Goal: Task Accomplishment & Management: Manage account settings

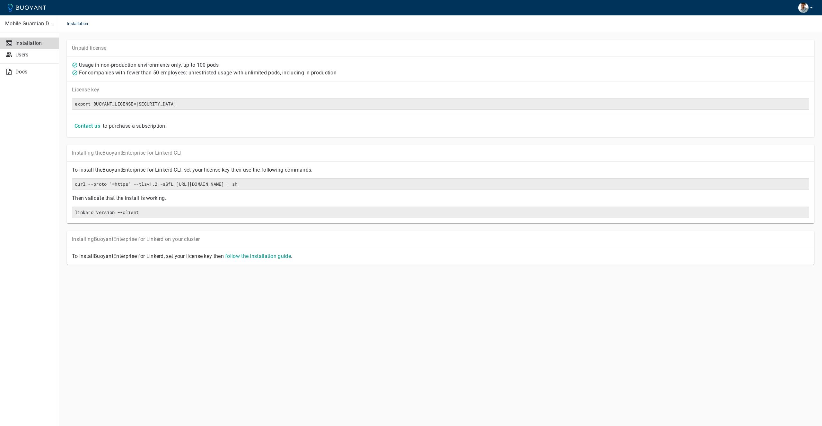
click at [30, 21] on p "Mobile Guardian Dev" at bounding box center [29, 24] width 49 height 6
click at [25, 55] on p "Users" at bounding box center [34, 55] width 38 height 6
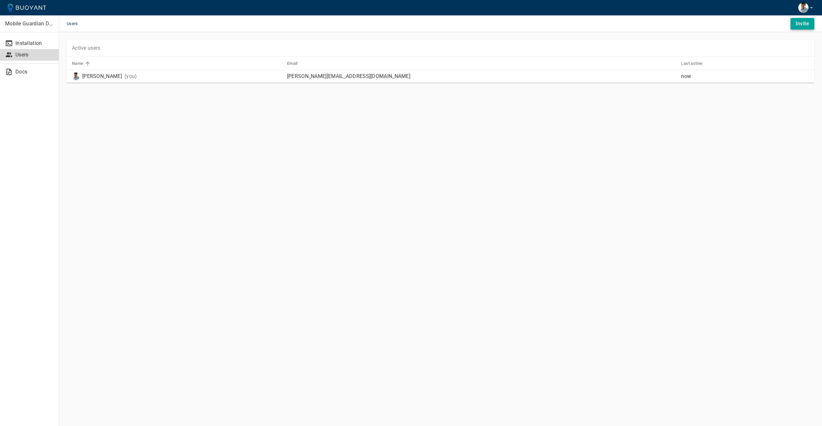
click at [798, 24] on h4 "Invite" at bounding box center [801, 24] width 13 height 6
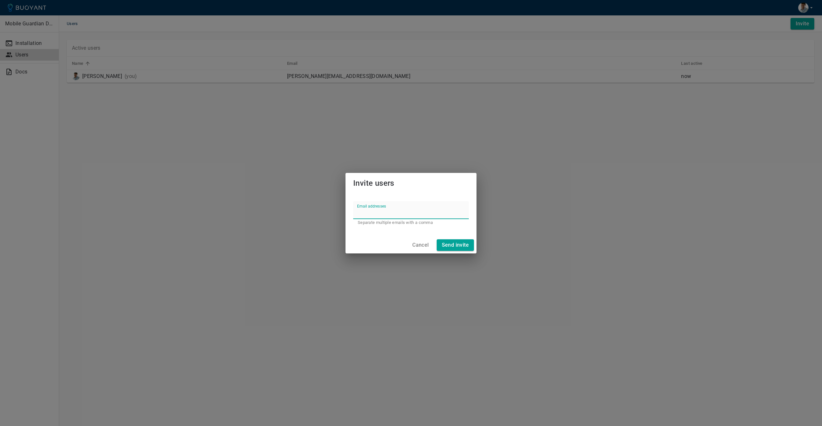
click at [383, 216] on input "Email addresses" at bounding box center [411, 210] width 116 height 18
click at [385, 214] on input "Email addresses" at bounding box center [411, 210] width 116 height 18
type input "G"
type input "[PERSON_NAME][EMAIL_ADDRESS][DOMAIN_NAME],[PERSON_NAME][EMAIL_ADDRESS][DOMAIN_N…"
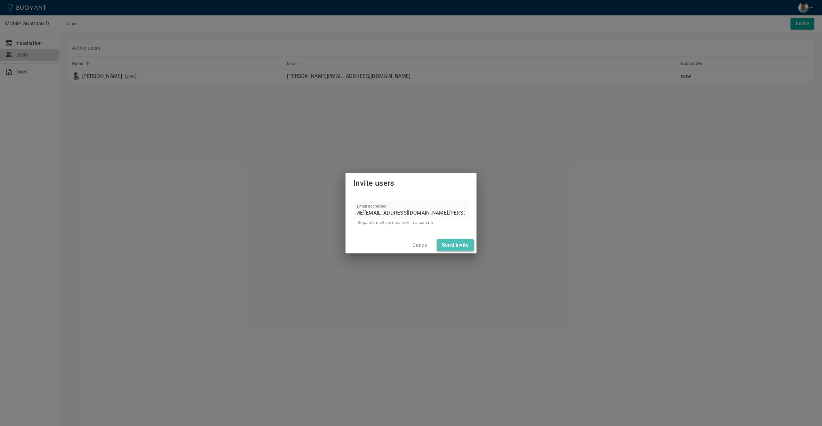
click at [456, 246] on h4 "Send invite" at bounding box center [455, 245] width 27 height 6
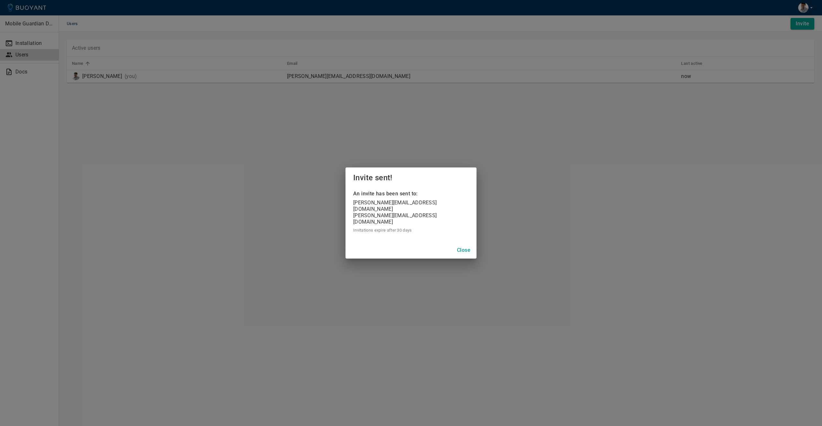
click at [360, 210] on p "[PERSON_NAME][EMAIL_ADDRESS][DOMAIN_NAME]" at bounding box center [411, 206] width 116 height 13
click at [363, 217] on p "[PERSON_NAME][EMAIL_ADDRESS][DOMAIN_NAME]" at bounding box center [411, 218] width 116 height 13
click at [466, 247] on h4 "Close" at bounding box center [463, 250] width 13 height 6
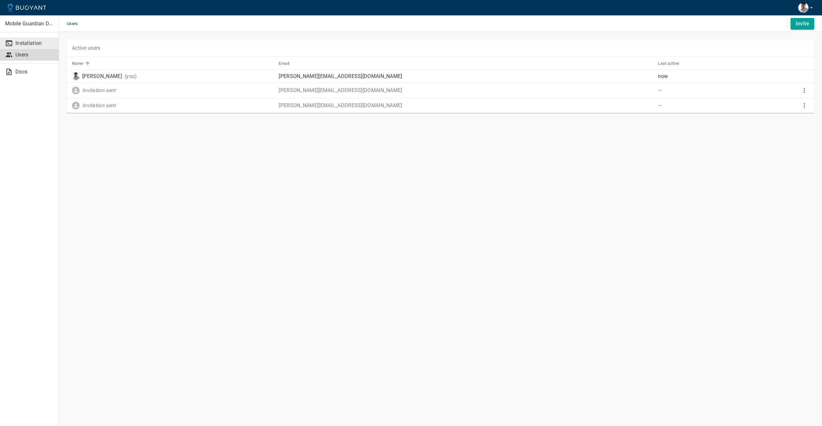
click at [31, 43] on p "Installation" at bounding box center [34, 43] width 38 height 6
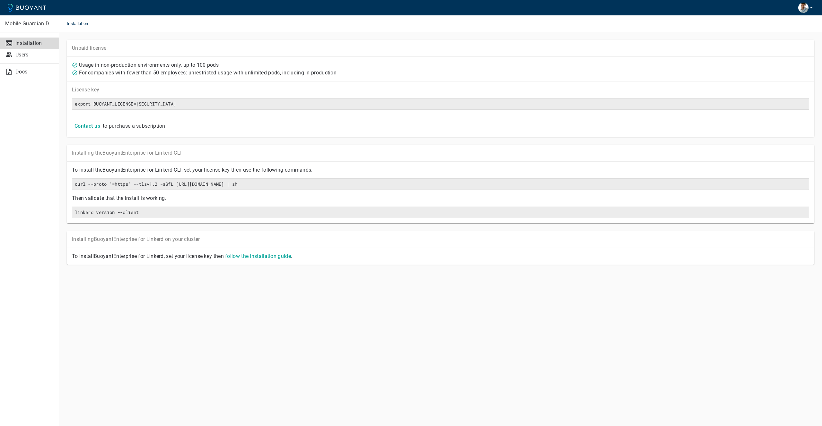
click at [41, 21] on p "Mobile Guardian Dev" at bounding box center [29, 24] width 49 height 6
click at [813, 8] on icon "button" at bounding box center [811, 8] width 6 height 6
click at [552, 45] on div at bounding box center [411, 213] width 822 height 426
click at [21, 74] on p "Docs" at bounding box center [34, 72] width 38 height 6
click at [280, 330] on main "Installation Unpaid license Usage in non-production environments only, up to 10…" at bounding box center [440, 213] width 763 height 426
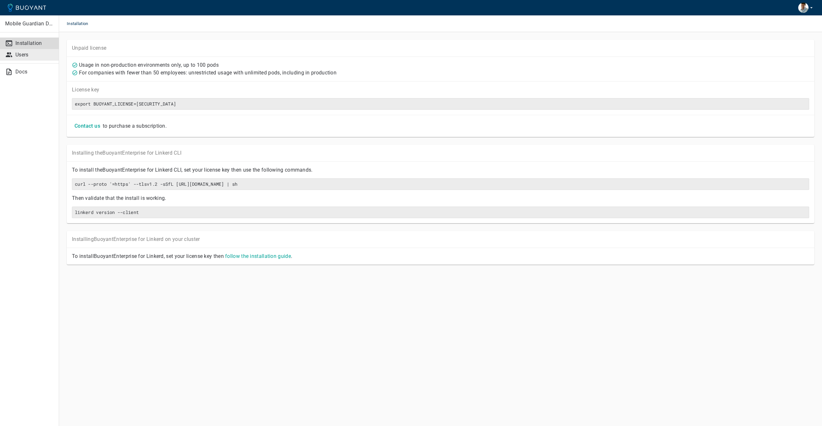
click at [33, 53] on p "Users" at bounding box center [34, 55] width 38 height 6
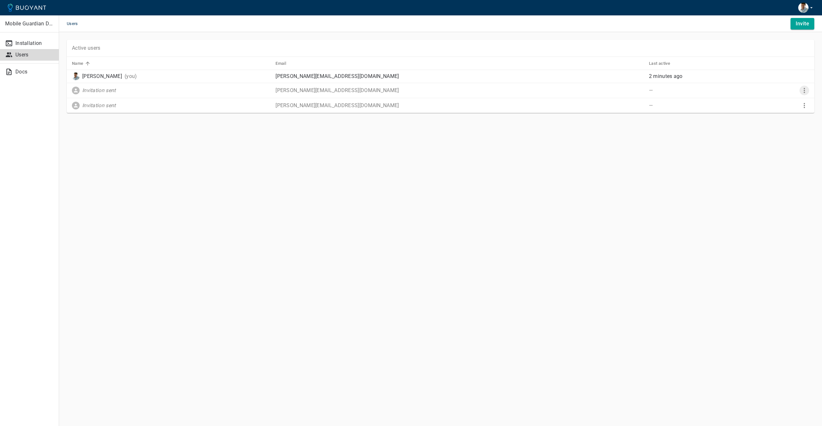
click at [804, 88] on icon "More" at bounding box center [804, 91] width 8 height 8
click at [759, 155] on div at bounding box center [411, 213] width 822 height 426
click at [805, 106] on icon "More" at bounding box center [804, 106] width 8 height 8
click at [718, 149] on div at bounding box center [411, 213] width 822 height 426
click at [30, 40] on p "Installation" at bounding box center [34, 43] width 38 height 6
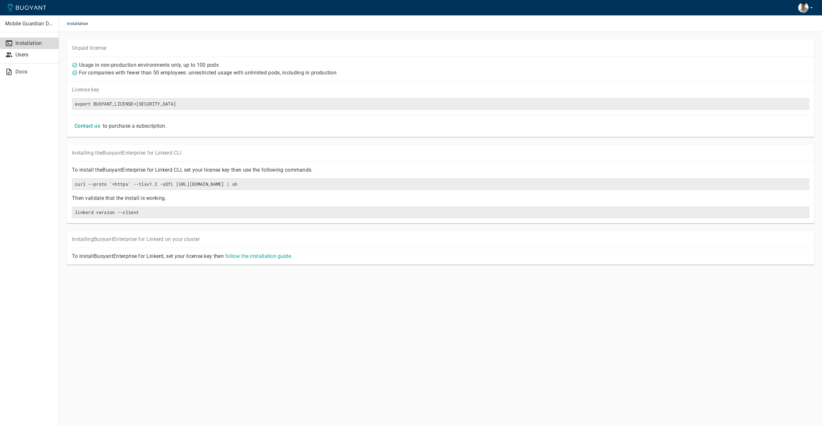
click at [178, 71] on p "For companies with fewer than 50 employees: unrestricted usage with unlimited p…" at bounding box center [207, 73] width 257 height 6
click at [193, 70] on p "For companies with fewer than 50 employees: unrestricted usage with unlimited p…" at bounding box center [207, 73] width 257 height 6
click at [202, 68] on div "For companies with fewer than 50 employees: unrestricted usage with unlimited p…" at bounding box center [207, 72] width 259 height 8
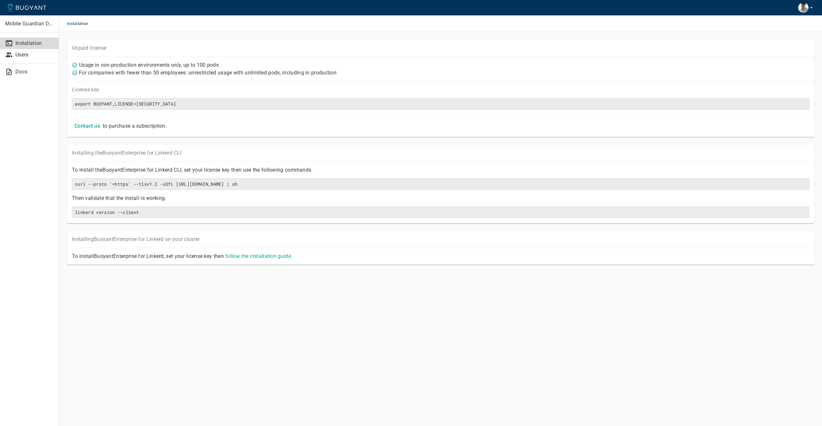
click at [196, 73] on p "For companies with fewer than 50 employees: unrestricted usage with unlimited p…" at bounding box center [207, 73] width 257 height 6
click at [249, 68] on div "For companies with fewer than 50 employees: unrestricted usage with unlimited p…" at bounding box center [439, 71] width 740 height 9
click at [149, 70] on p "For companies with fewer than 50 employees: unrestricted usage with unlimited p…" at bounding box center [207, 73] width 257 height 6
click at [27, 54] on p "Users" at bounding box center [34, 55] width 38 height 6
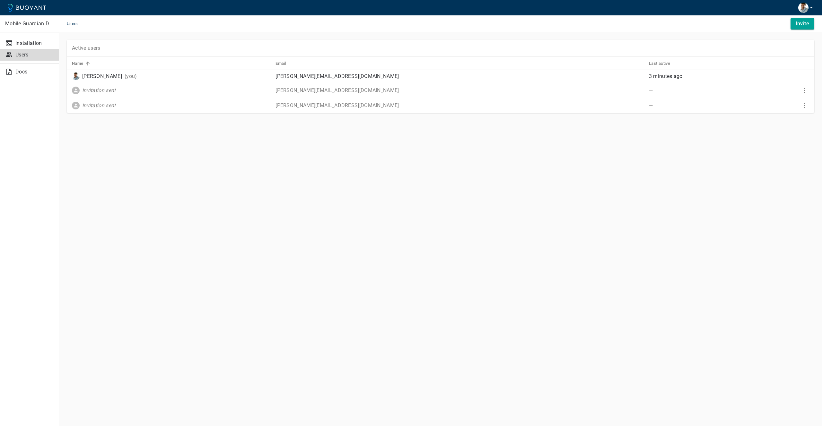
click at [326, 91] on p "[PERSON_NAME][EMAIL_ADDRESS][DOMAIN_NAME]" at bounding box center [459, 90] width 368 height 6
click at [384, 93] on p "[PERSON_NAME][EMAIL_ADDRESS][DOMAIN_NAME]" at bounding box center [459, 90] width 368 height 6
click at [357, 104] on p "[PERSON_NAME][EMAIL_ADDRESS][DOMAIN_NAME]" at bounding box center [459, 105] width 368 height 6
click at [270, 107] on div "Invitation sent" at bounding box center [169, 104] width 201 height 10
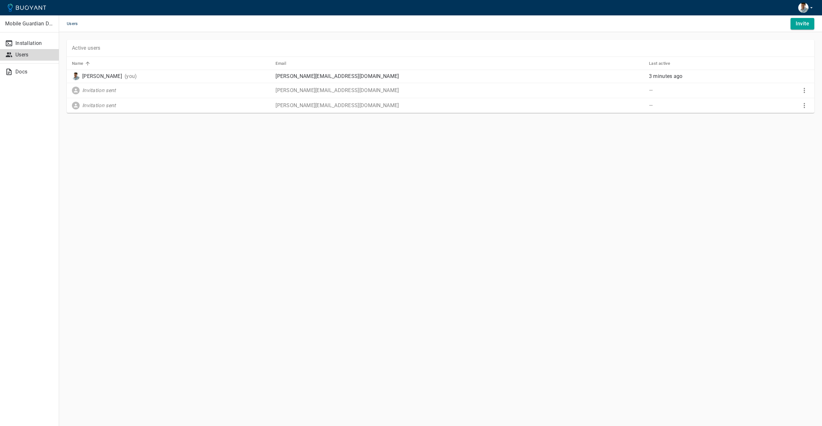
click at [325, 105] on p "[PERSON_NAME][EMAIL_ADDRESS][DOMAIN_NAME]" at bounding box center [459, 105] width 368 height 6
click at [350, 105] on p "[PERSON_NAME][EMAIL_ADDRESS][DOMAIN_NAME]" at bounding box center [459, 105] width 368 height 6
click at [377, 104] on p "[PERSON_NAME][EMAIL_ADDRESS][DOMAIN_NAME]" at bounding box center [459, 105] width 368 height 6
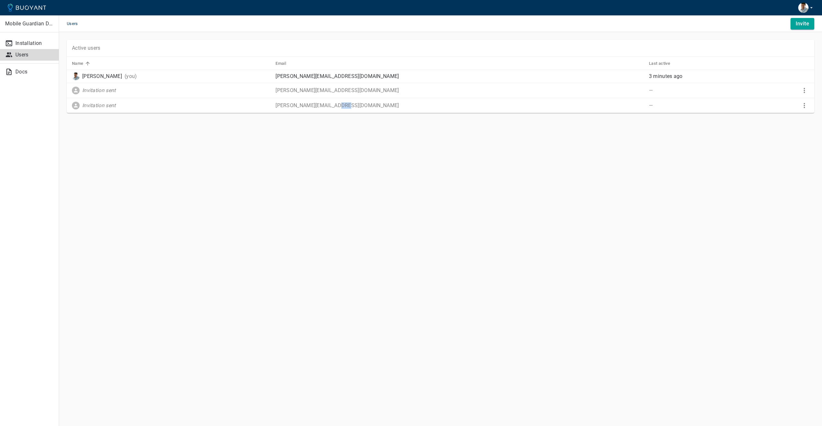
click at [377, 104] on p "[PERSON_NAME][EMAIL_ADDRESS][DOMAIN_NAME]" at bounding box center [459, 105] width 368 height 6
click at [363, 105] on p "[PERSON_NAME][EMAIL_ADDRESS][DOMAIN_NAME]" at bounding box center [459, 105] width 368 height 6
click at [389, 106] on p "[PERSON_NAME][EMAIL_ADDRESS][DOMAIN_NAME]" at bounding box center [459, 105] width 368 height 6
click at [368, 104] on p "[PERSON_NAME][EMAIL_ADDRESS][DOMAIN_NAME]" at bounding box center [459, 105] width 368 height 6
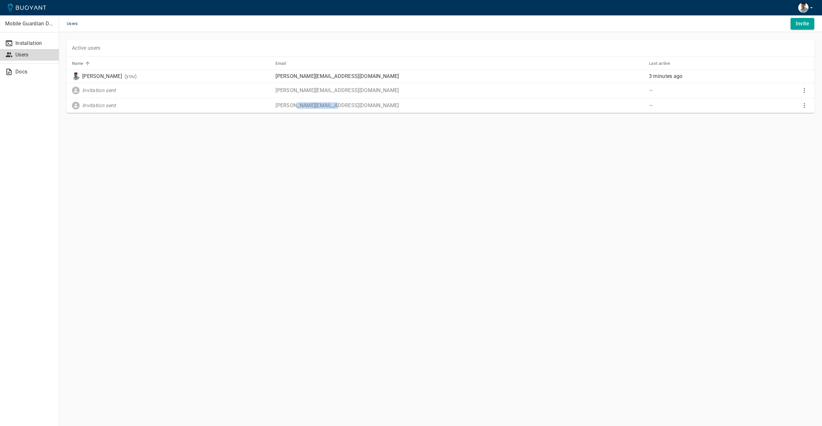
click at [368, 104] on p "[PERSON_NAME][EMAIL_ADDRESS][DOMAIN_NAME]" at bounding box center [459, 105] width 368 height 6
click at [394, 104] on p "[PERSON_NAME][EMAIL_ADDRESS][DOMAIN_NAME]" at bounding box center [459, 105] width 368 height 6
click at [356, 90] on p "[PERSON_NAME][EMAIL_ADDRESS][DOMAIN_NAME]" at bounding box center [459, 90] width 368 height 6
click at [351, 101] on td "[PERSON_NAME][EMAIL_ADDRESS][DOMAIN_NAME]" at bounding box center [456, 105] width 373 height 15
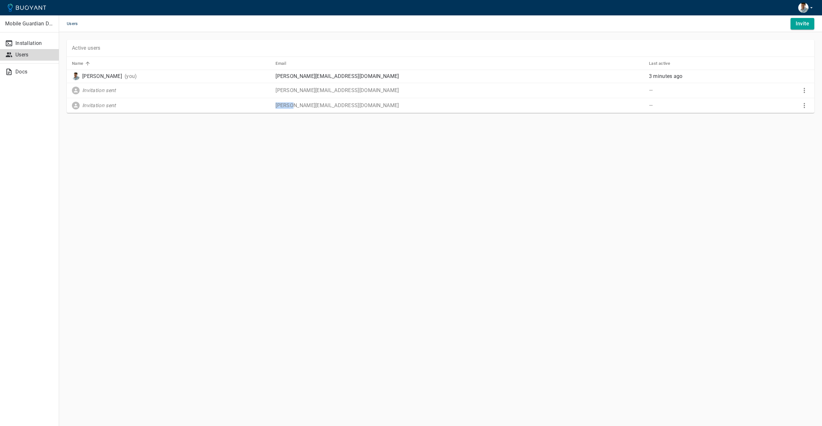
click at [351, 101] on td "[PERSON_NAME][EMAIL_ADDRESS][DOMAIN_NAME]" at bounding box center [456, 105] width 373 height 15
click at [349, 103] on p "[PERSON_NAME][EMAIL_ADDRESS][DOMAIN_NAME]" at bounding box center [459, 105] width 368 height 6
click at [357, 90] on p "[PERSON_NAME][EMAIL_ADDRESS][DOMAIN_NAME]" at bounding box center [459, 90] width 368 height 6
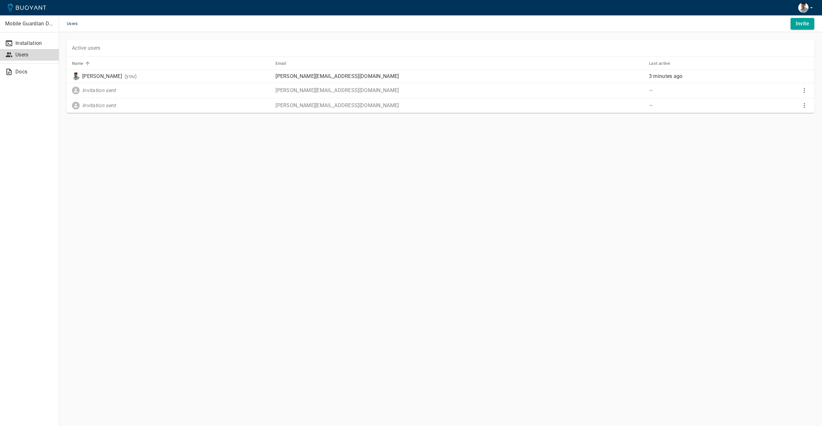
click at [348, 101] on td "[PERSON_NAME][EMAIL_ADDRESS][DOMAIN_NAME]" at bounding box center [456, 105] width 373 height 15
click at [346, 105] on p "[PERSON_NAME][EMAIL_ADDRESS][DOMAIN_NAME]" at bounding box center [459, 105] width 368 height 6
click at [355, 92] on p "[PERSON_NAME][EMAIL_ADDRESS][DOMAIN_NAME]" at bounding box center [459, 90] width 368 height 6
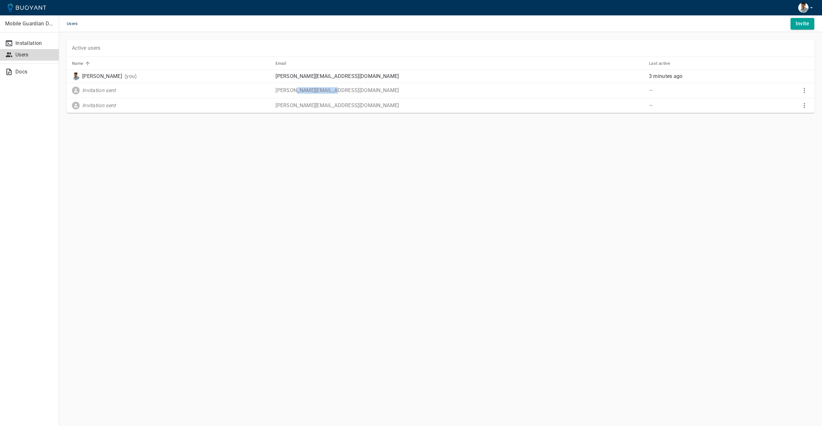
click at [355, 92] on p "[PERSON_NAME][EMAIL_ADDRESS][DOMAIN_NAME]" at bounding box center [459, 90] width 368 height 6
click at [415, 101] on td "[PERSON_NAME][EMAIL_ADDRESS][DOMAIN_NAME]" at bounding box center [456, 105] width 373 height 15
click at [805, 91] on icon "More" at bounding box center [804, 91] width 8 height 8
click at [698, 130] on div at bounding box center [411, 213] width 822 height 426
click at [35, 43] on p "Installation" at bounding box center [34, 43] width 38 height 6
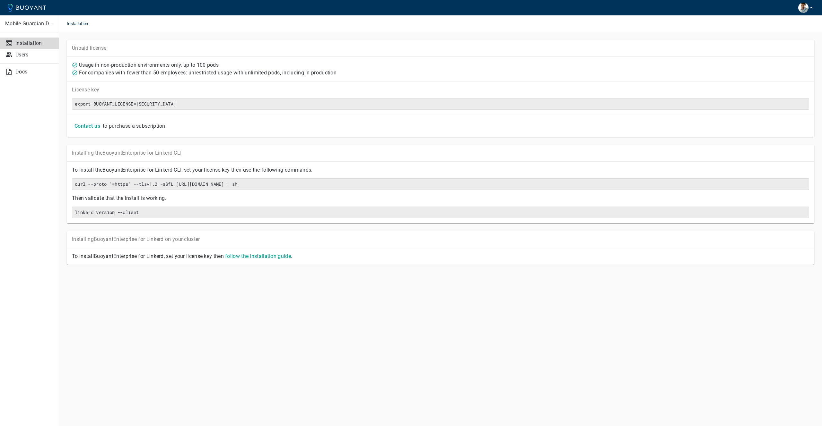
click at [38, 26] on p "Mobile Guardian Dev" at bounding box center [29, 24] width 49 height 6
click at [808, 10] on icon "button" at bounding box center [811, 8] width 6 height 6
click at [634, 51] on div at bounding box center [411, 213] width 822 height 426
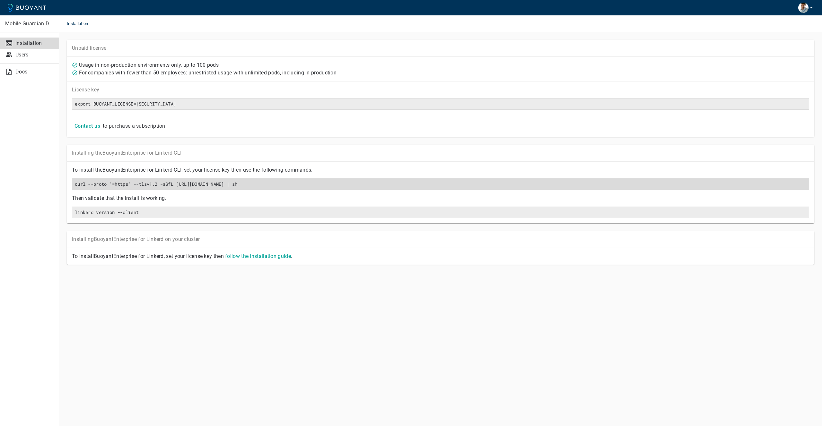
click at [283, 187] on h6 "curl --proto '=https' --tlsv1.2 -sSfL [URL][DOMAIN_NAME] | sh" at bounding box center [440, 184] width 731 height 6
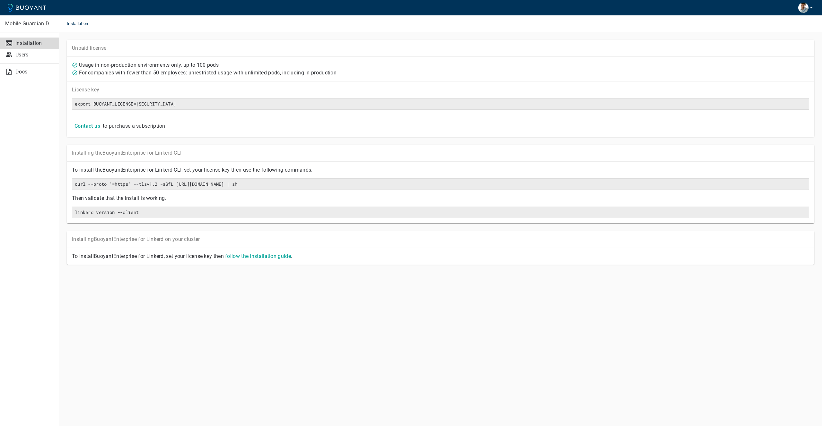
click at [377, 167] on div "To install the Buoyant Enterprise for Linkerd CLI, set your license key then us…" at bounding box center [438, 168] width 742 height 12
click at [76, 24] on span "Installation" at bounding box center [81, 23] width 29 height 17
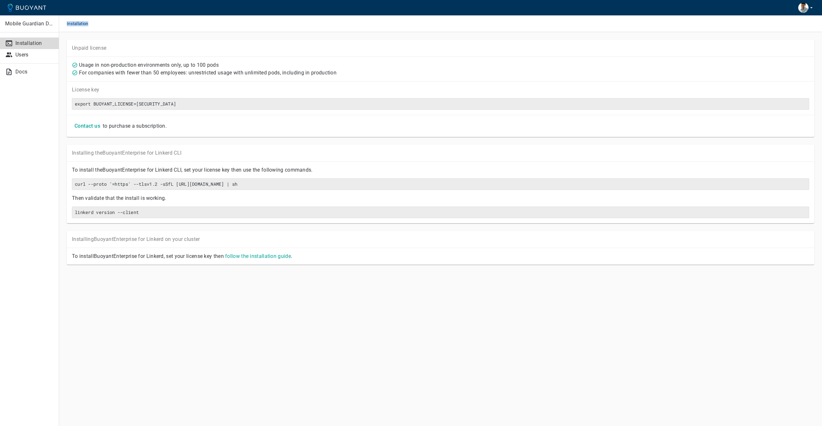
click at [815, 10] on button "button" at bounding box center [805, 7] width 21 height 15
click at [677, 45] on div at bounding box center [411, 213] width 822 height 426
click at [808, 9] on icon "button" at bounding box center [811, 8] width 6 height 6
click at [677, 34] on div at bounding box center [411, 213] width 822 height 426
click at [250, 74] on p "For companies with fewer than 50 employees: unrestricted usage with unlimited p…" at bounding box center [207, 73] width 257 height 6
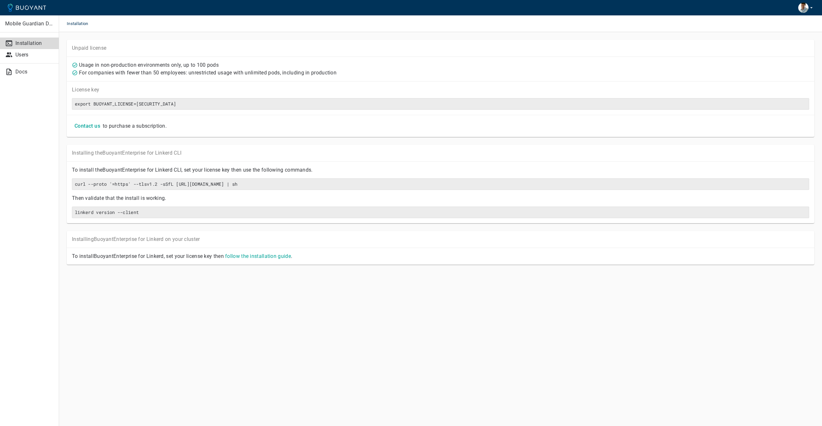
click at [250, 74] on p "For companies with fewer than 50 employees: unrestricted usage with unlimited p…" at bounding box center [207, 73] width 257 height 6
click at [278, 74] on p "For companies with fewer than 50 employees: unrestricted usage with unlimited p…" at bounding box center [207, 73] width 257 height 6
click at [287, 71] on p "For companies with fewer than 50 employees: unrestricted usage with unlimited p…" at bounding box center [207, 73] width 257 height 6
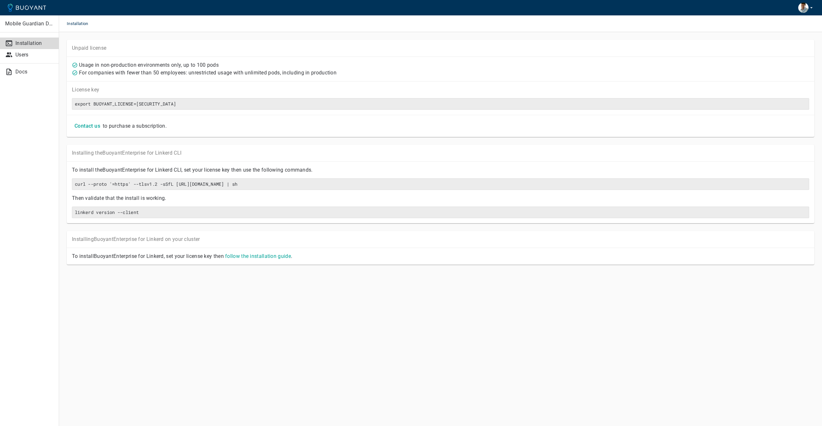
click at [336, 63] on div "Usage in non-production environments only, up to 100 pods" at bounding box center [439, 63] width 740 height 9
